Goal: Entertainment & Leisure: Consume media (video, audio)

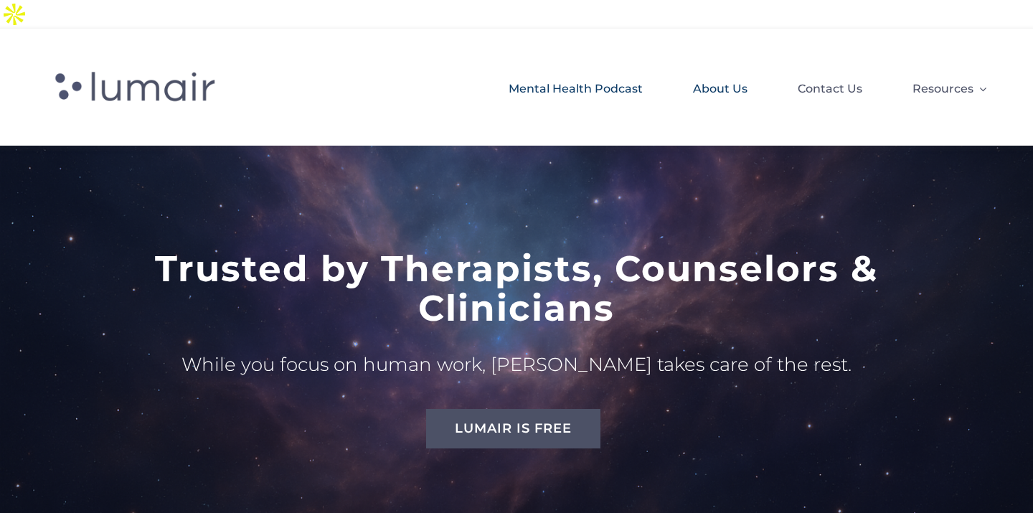
click at [572, 77] on span "Mental Health Podcast" at bounding box center [576, 89] width 134 height 24
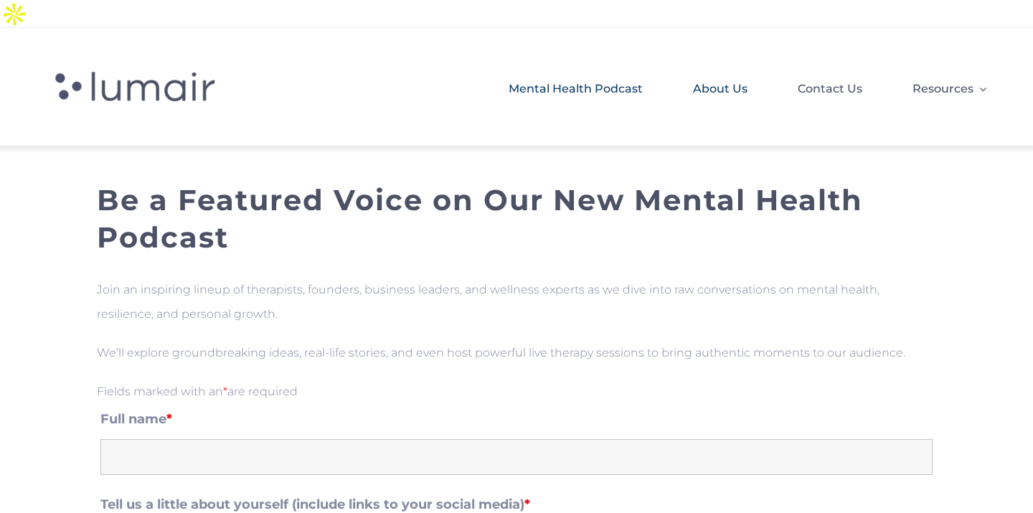
click at [713, 77] on span "About Us" at bounding box center [720, 89] width 55 height 24
click at [591, 77] on span "Mental Health Podcast" at bounding box center [576, 89] width 134 height 24
click at [142, 57] on span at bounding box center [164, 87] width 235 height 60
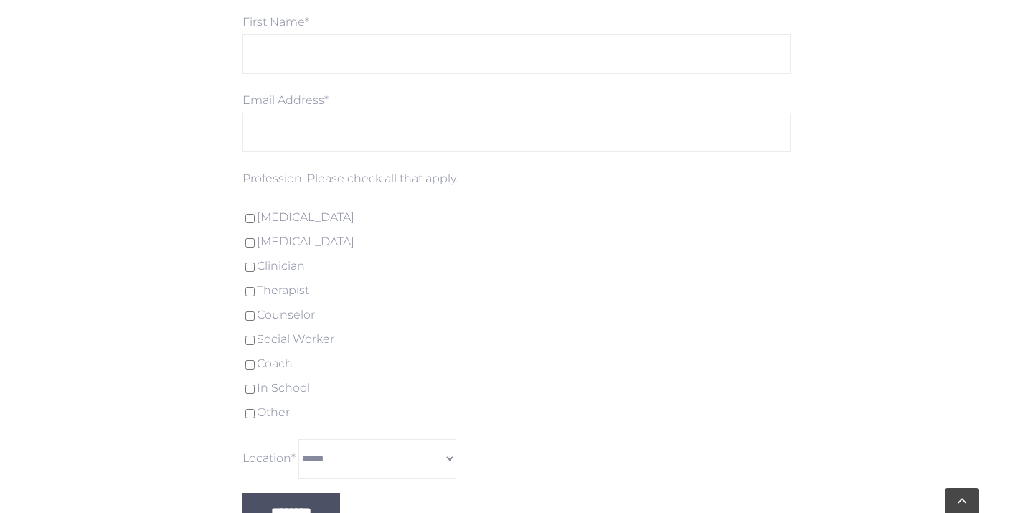
scroll to position [3990, 0]
